Goal: Information Seeking & Learning: Compare options

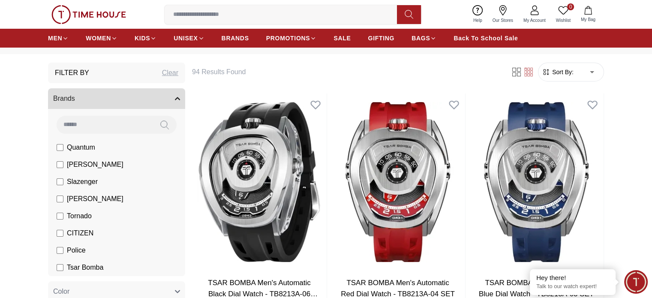
scroll to position [43, 0]
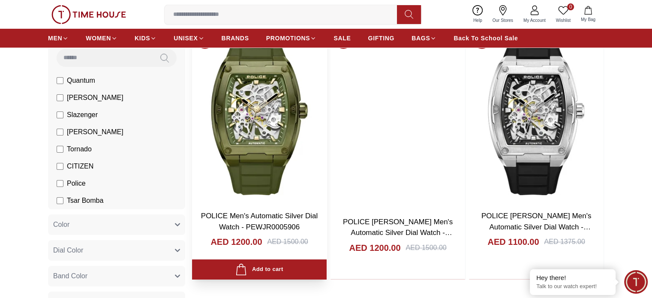
scroll to position [86, 0]
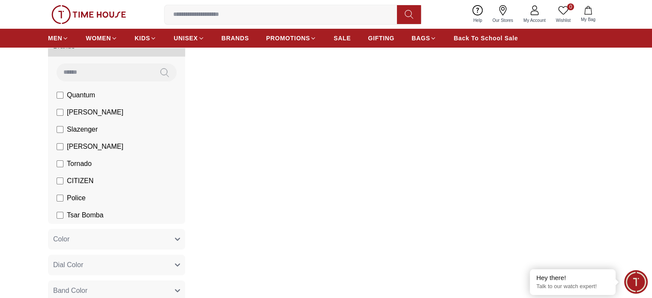
click at [63, 180] on label "CITIZEN" at bounding box center [75, 181] width 37 height 10
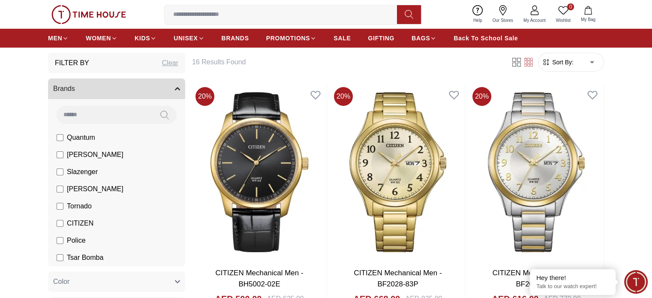
scroll to position [43, 0]
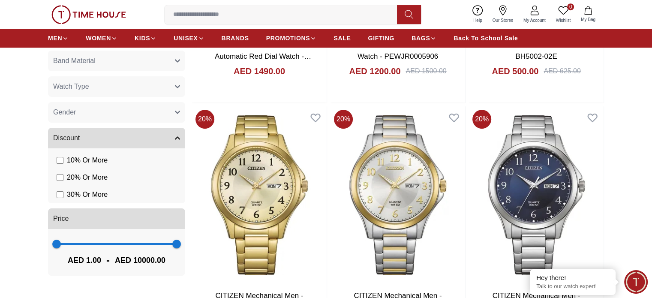
scroll to position [514, 0]
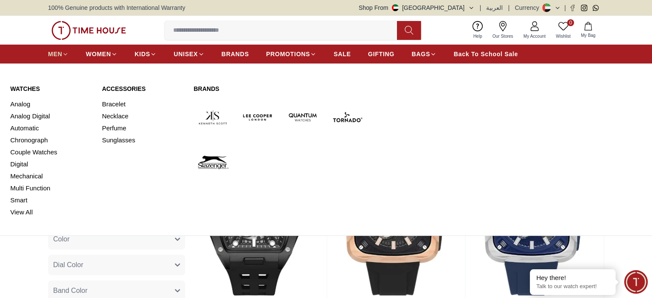
click at [51, 54] on span "MEN" at bounding box center [55, 54] width 14 height 9
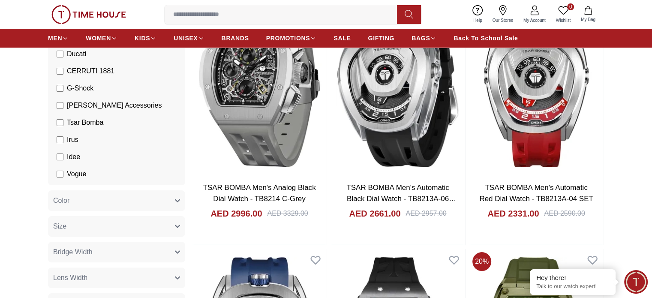
scroll to position [192, 0]
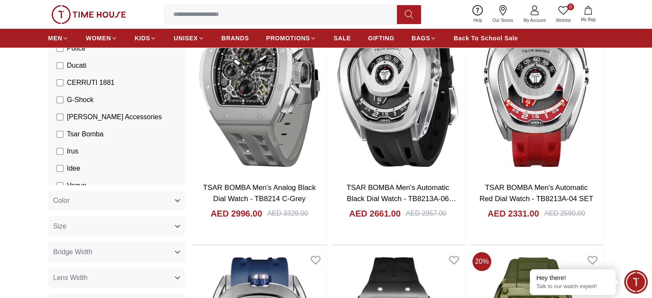
click at [89, 100] on span "G-Shock" at bounding box center [80, 100] width 27 height 10
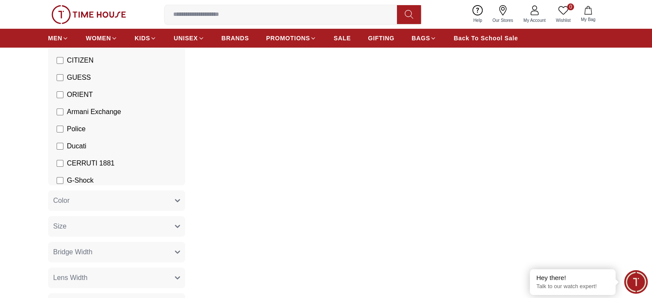
scroll to position [107, 0]
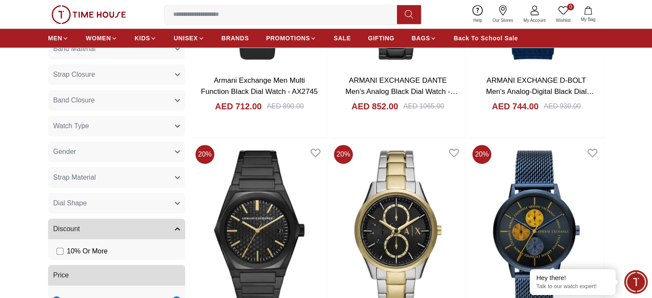
scroll to position [471, 0]
